Goal: Find specific page/section: Find specific page/section

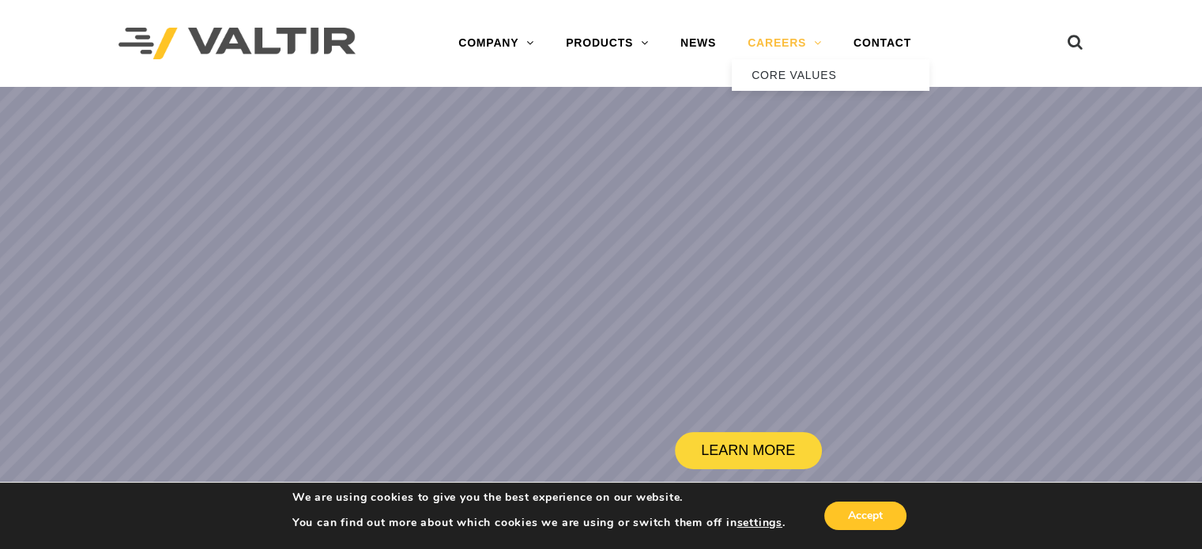
click at [766, 43] on link "CAREERS" at bounding box center [785, 44] width 106 height 32
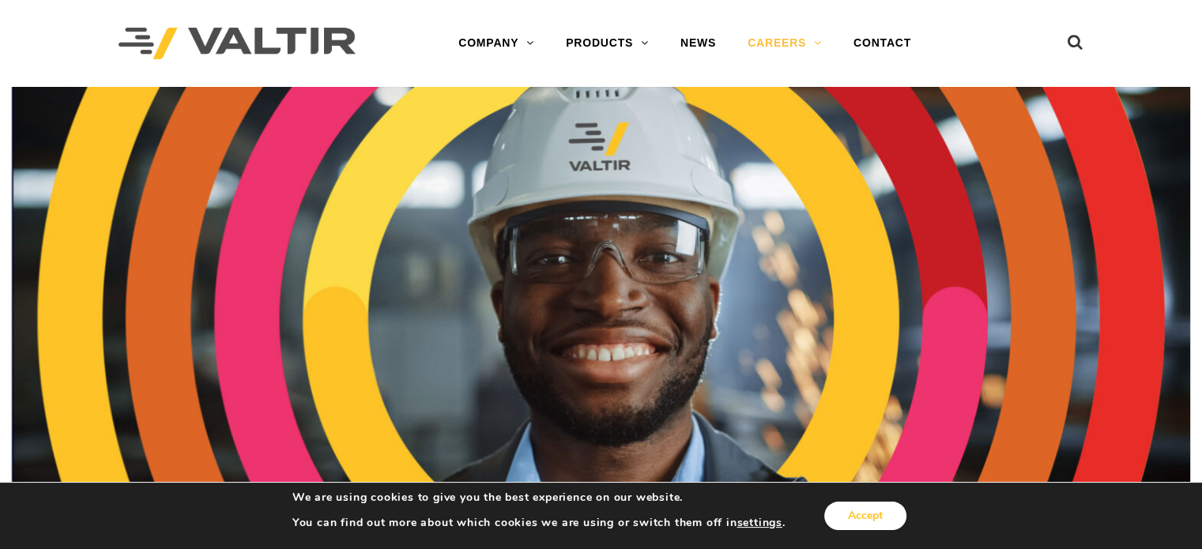
click at [879, 511] on button "Accept" at bounding box center [865, 516] width 82 height 28
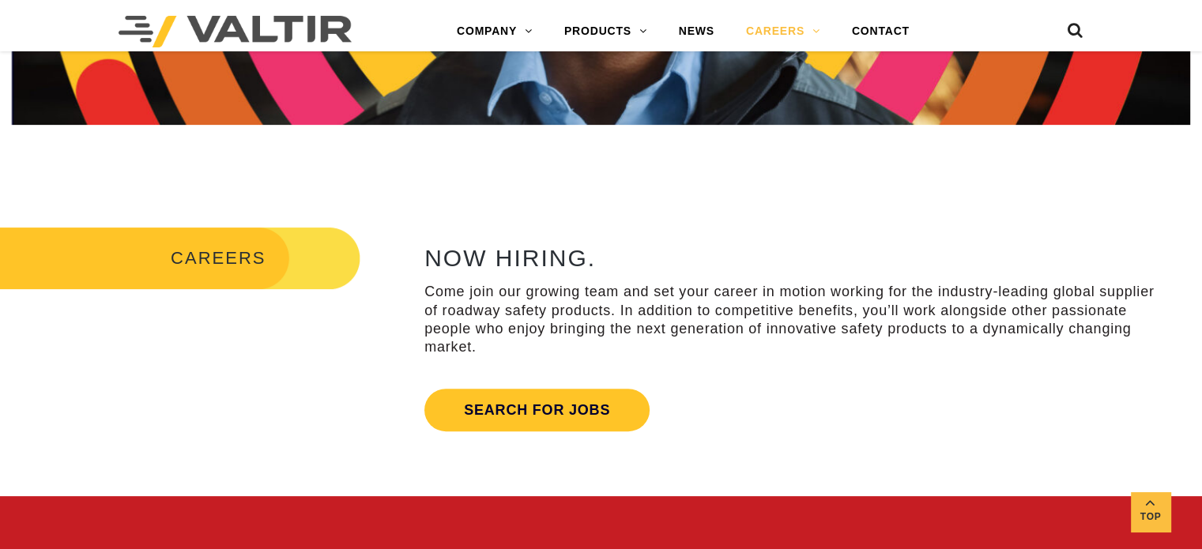
scroll to position [442, 0]
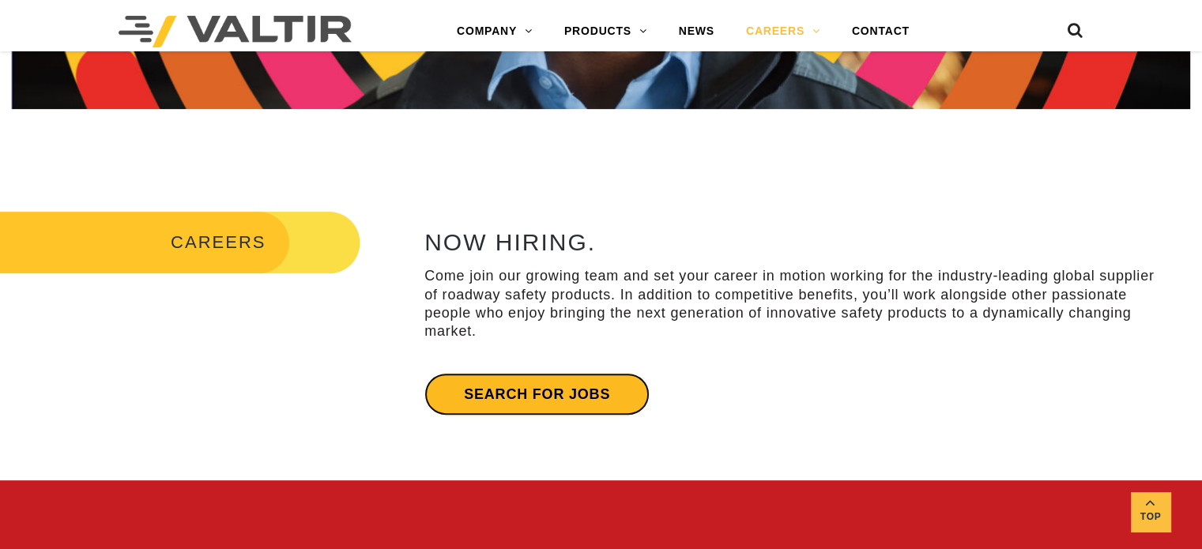
click at [589, 393] on link "Search for jobs" at bounding box center [536, 394] width 225 height 43
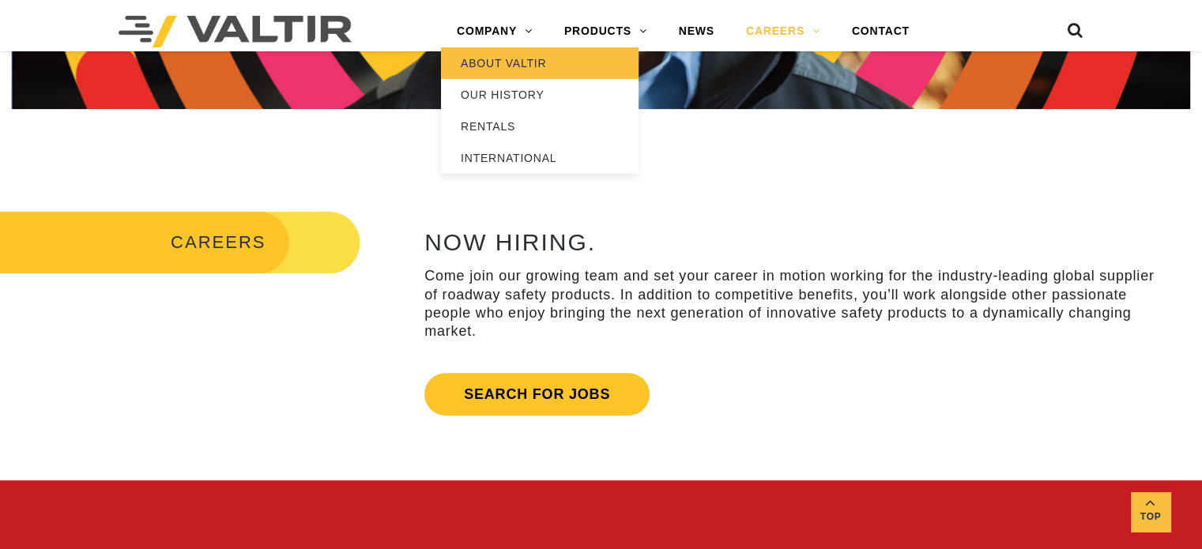
click at [484, 69] on link "ABOUT VALTIR" at bounding box center [540, 63] width 198 height 32
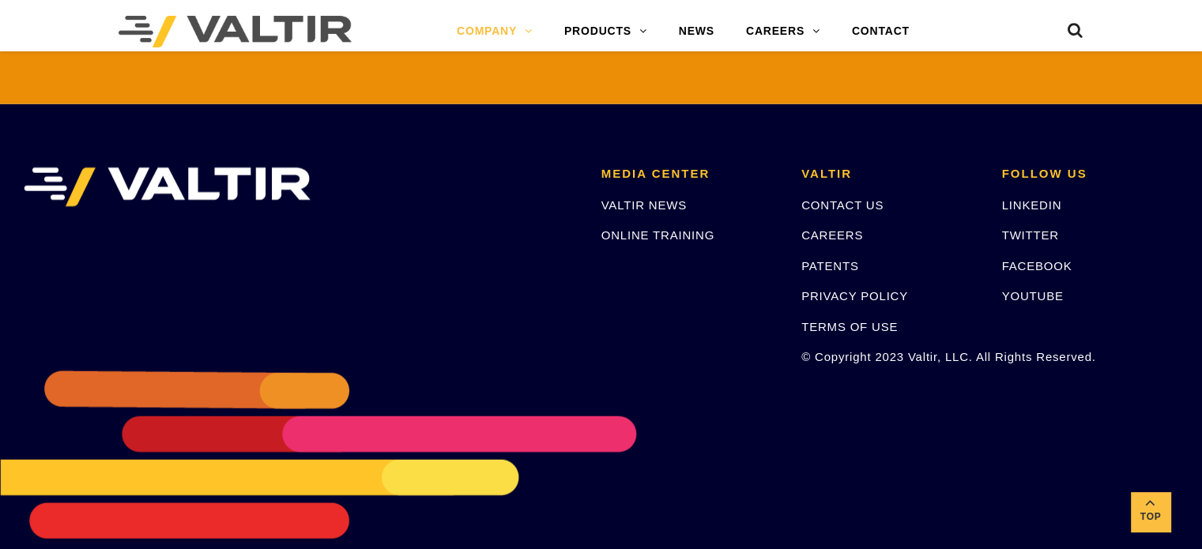
scroll to position [3762, 0]
